Goal: Task Accomplishment & Management: Manage account settings

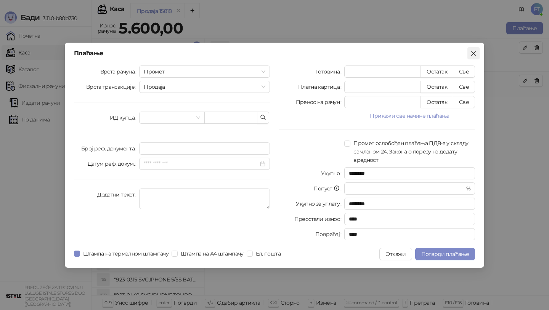
click at [475, 54] on icon "close" at bounding box center [474, 53] width 6 height 6
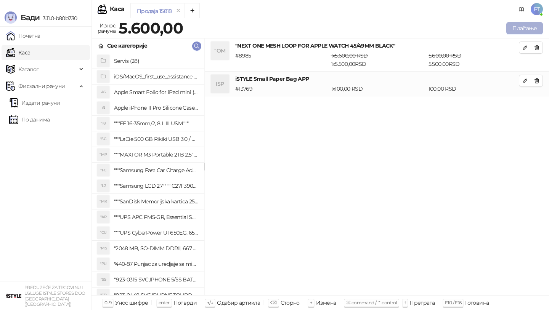
click at [520, 28] on button "Плаћање" at bounding box center [525, 28] width 37 height 12
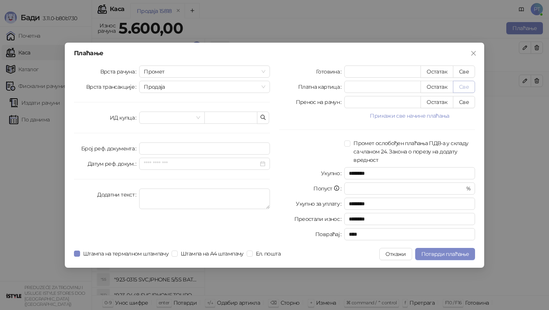
click at [470, 87] on button "Све" at bounding box center [464, 87] width 22 height 12
type input "****"
click at [429, 256] on span "Потврди плаћање" at bounding box center [445, 254] width 48 height 7
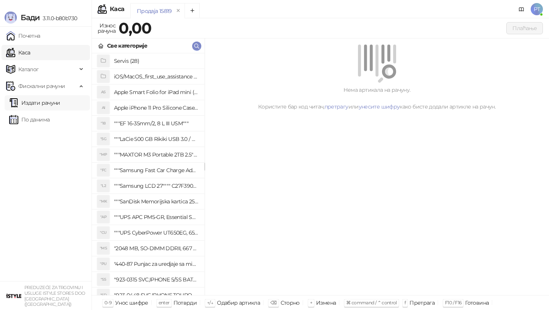
click at [35, 102] on link "Издати рачуни" at bounding box center [34, 102] width 51 height 15
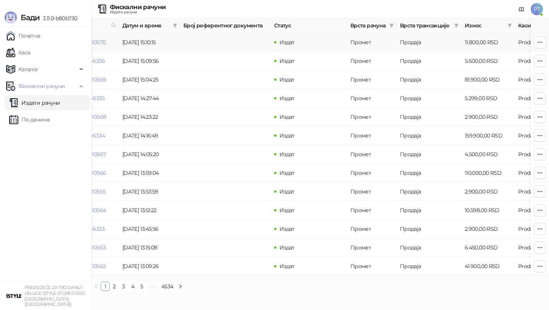
scroll to position [0, 66]
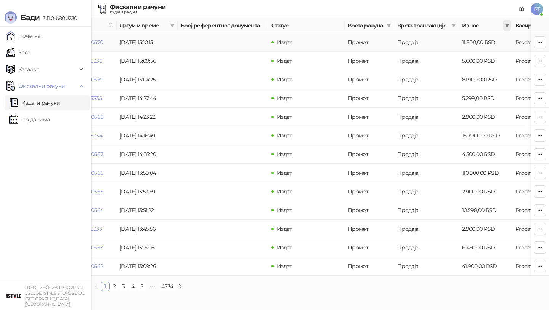
click at [507, 26] on icon "filter" at bounding box center [507, 26] width 4 height 4
type input "****"
click at [457, 39] on input at bounding box center [481, 40] width 53 height 8
type input "****"
click at [497, 53] on button "У реду" at bounding box center [496, 55] width 24 height 9
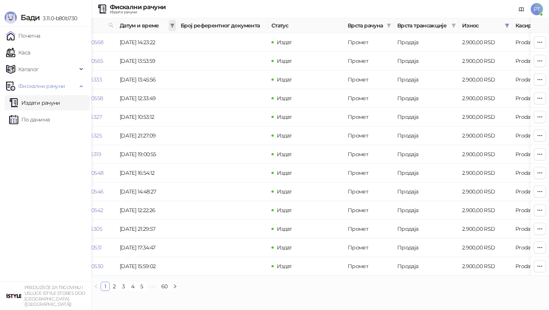
click at [172, 26] on icon "filter" at bounding box center [172, 26] width 4 height 4
click at [122, 40] on div at bounding box center [123, 42] width 12 height 6
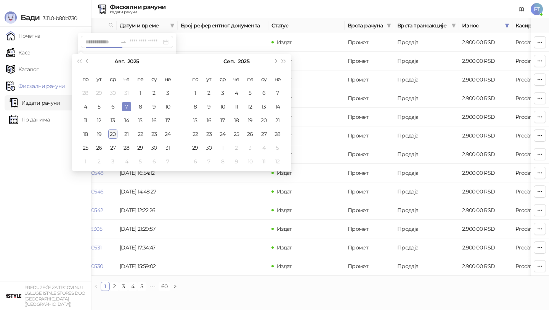
type input "**********"
click at [111, 135] on div "20" at bounding box center [112, 134] width 9 height 9
type input "**********"
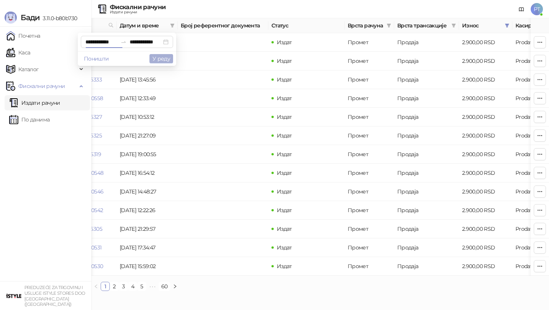
click at [161, 59] on button "У реду" at bounding box center [162, 58] width 24 height 9
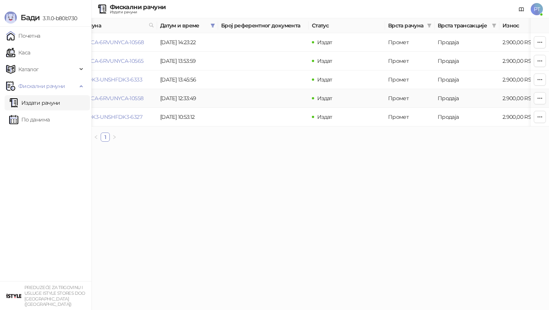
scroll to position [0, 21]
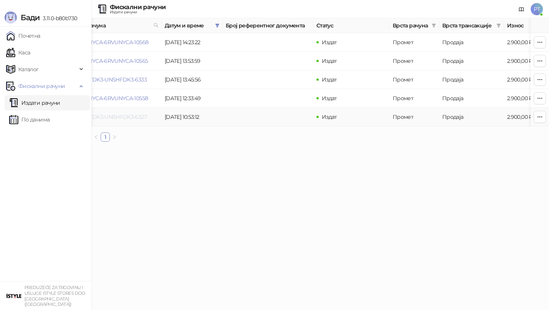
click at [128, 117] on link "UNSHFDK3-UNSHFDK3-6327" at bounding box center [110, 117] width 73 height 7
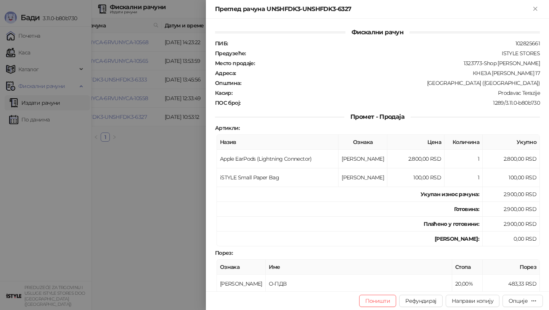
click at [127, 116] on div at bounding box center [274, 155] width 549 height 310
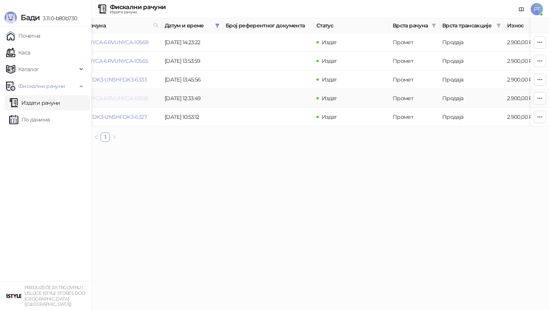
click at [129, 99] on link "6RVUNYCA-6RVUNYCA-10558" at bounding box center [111, 98] width 74 height 7
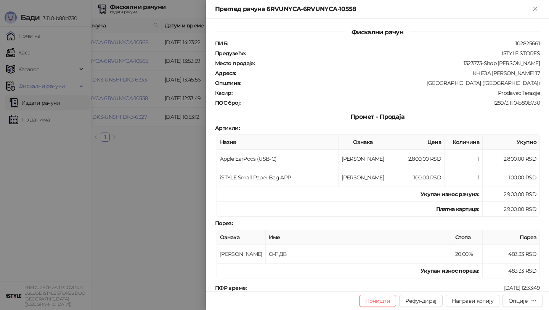
click at [129, 99] on div at bounding box center [274, 155] width 549 height 310
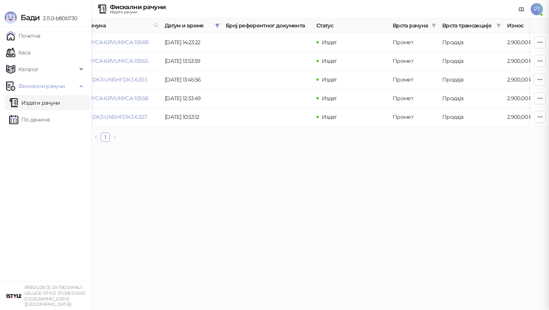
click at [129, 80] on link "UNSHFDK3-UNSHFDK3-6333" at bounding box center [110, 79] width 73 height 7
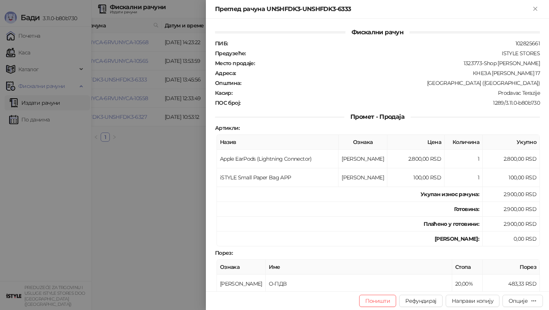
click at [128, 80] on div at bounding box center [274, 155] width 549 height 310
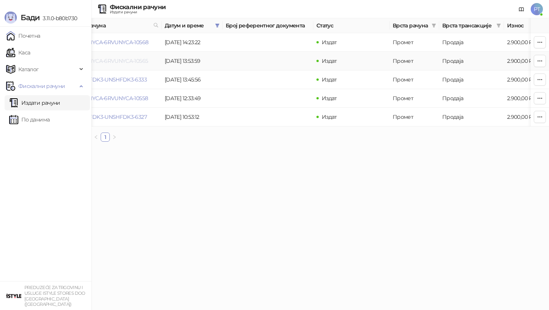
click at [130, 64] on link "6RVUNYCA-6RVUNYCA-10565" at bounding box center [111, 61] width 74 height 7
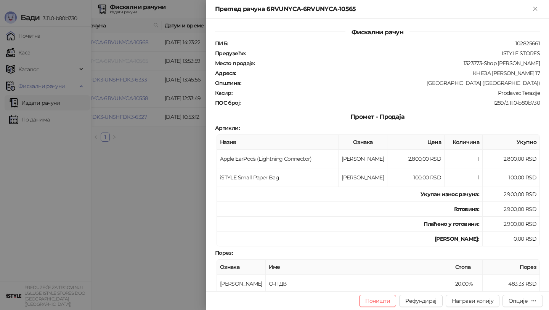
click at [130, 64] on div at bounding box center [274, 155] width 549 height 310
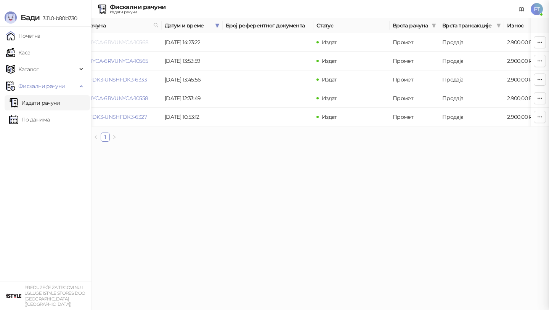
click at [130, 43] on link "6RVUNYCA-6RVUNYCA-10568" at bounding box center [111, 42] width 74 height 7
